Goal: Task Accomplishment & Management: Complete application form

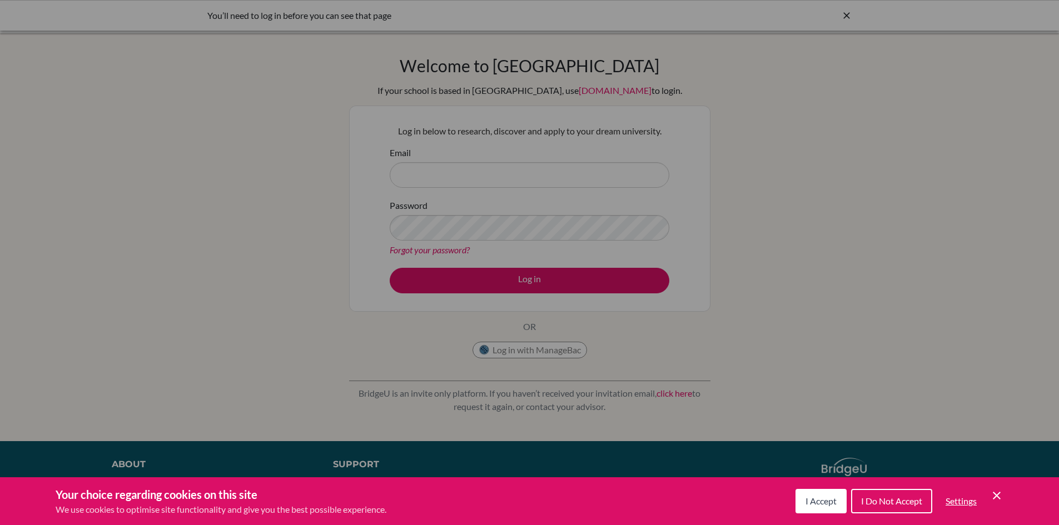
click at [824, 504] on span "I Accept" at bounding box center [821, 501] width 31 height 11
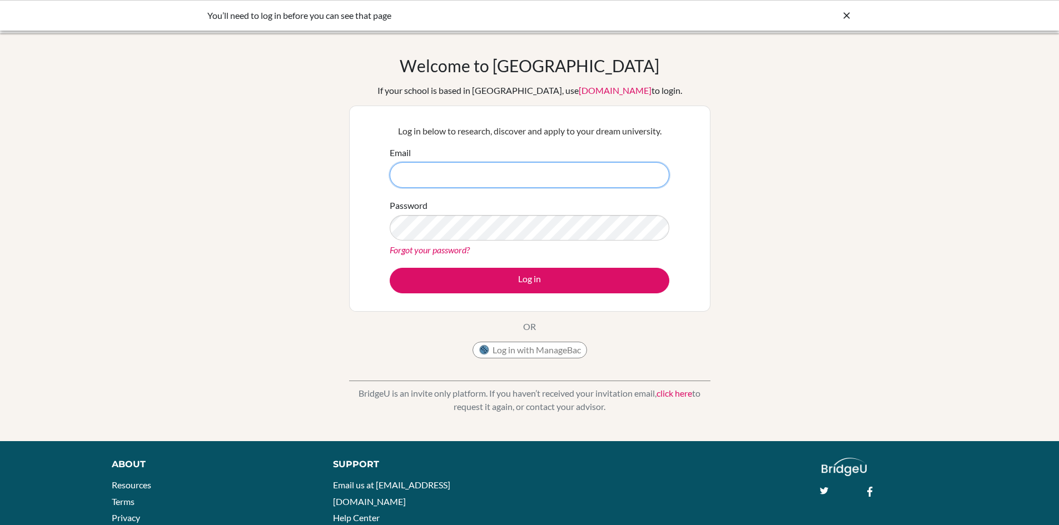
click at [474, 178] on input "Email" at bounding box center [530, 175] width 280 height 26
type input "[EMAIL_ADDRESS][DOMAIN_NAME]"
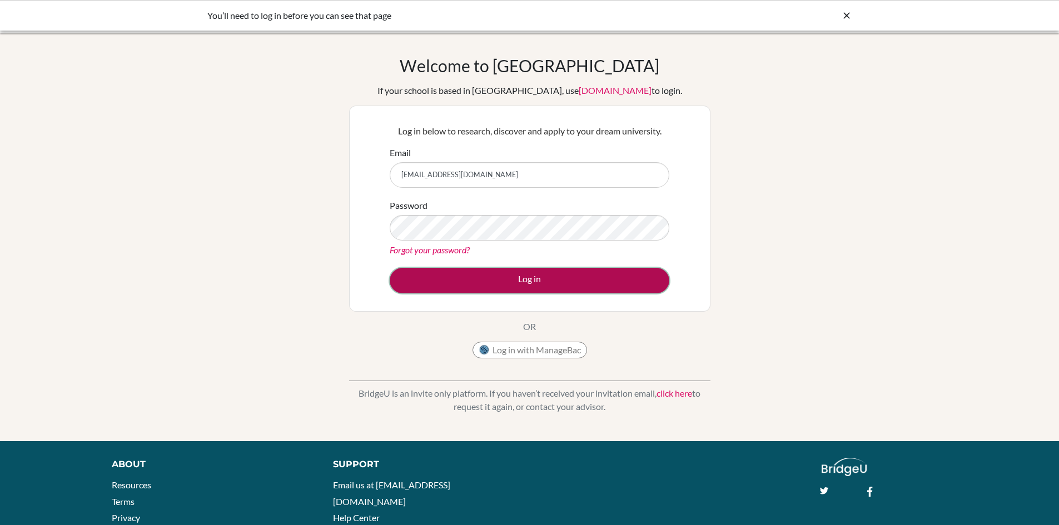
click at [536, 279] on button "Log in" at bounding box center [530, 281] width 280 height 26
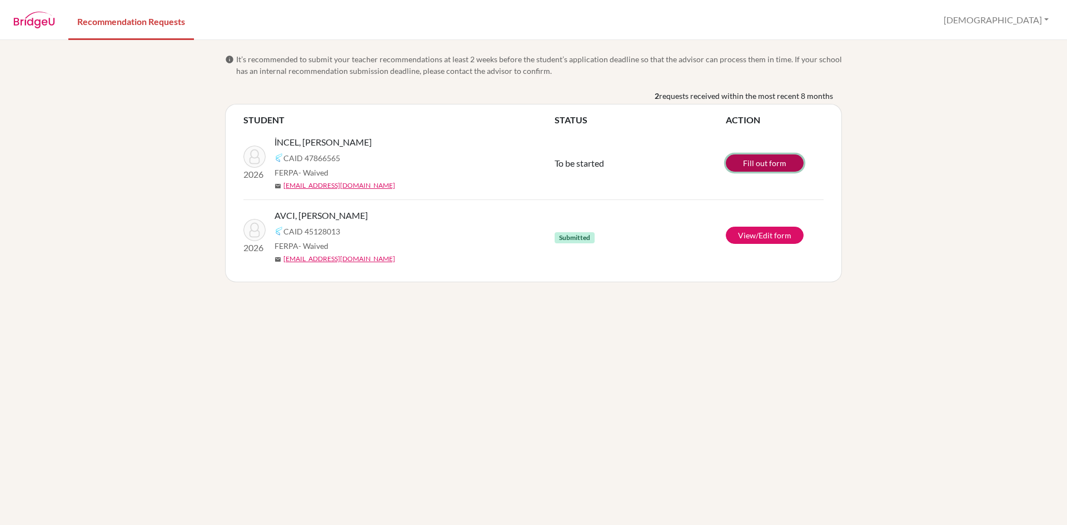
click at [756, 159] on link "Fill out form" at bounding box center [765, 163] width 78 height 17
click at [763, 163] on link "Fill out form" at bounding box center [765, 163] width 78 height 17
